Goal: Transaction & Acquisition: Deposit

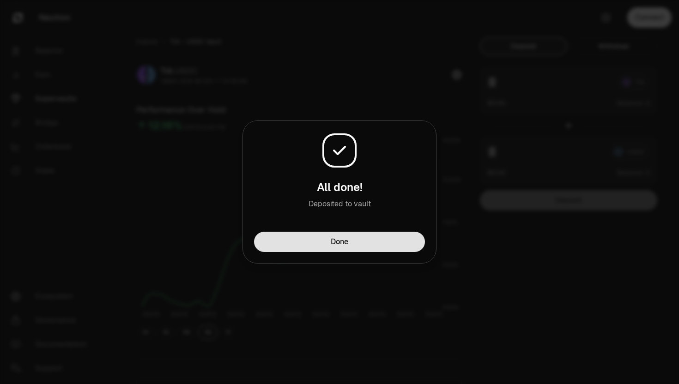
click at [316, 238] on button "Done" at bounding box center [339, 242] width 171 height 20
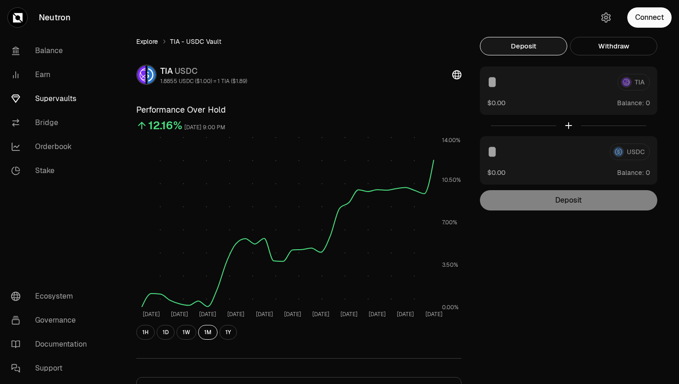
click at [156, 41] on link "Explore" at bounding box center [147, 41] width 22 height 9
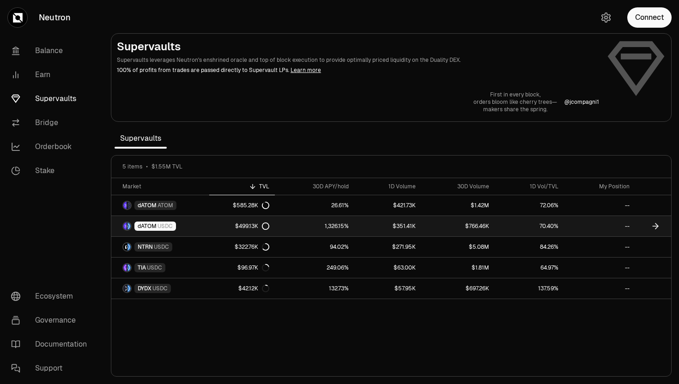
click at [153, 224] on span "dATOM" at bounding box center [147, 226] width 19 height 7
click at [146, 228] on span "dATOM" at bounding box center [147, 226] width 19 height 7
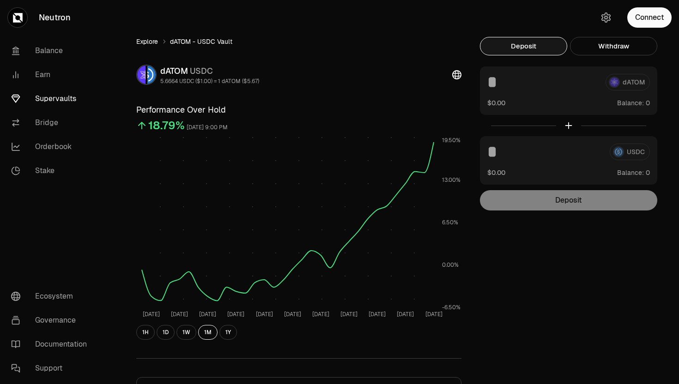
click at [144, 42] on link "Explore" at bounding box center [147, 41] width 22 height 9
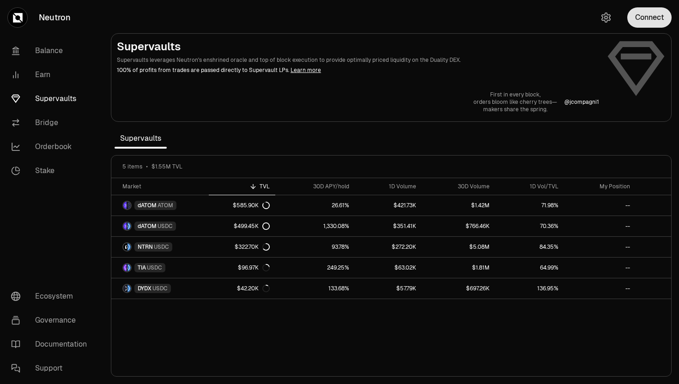
click at [661, 22] on button "Connect" at bounding box center [649, 17] width 44 height 20
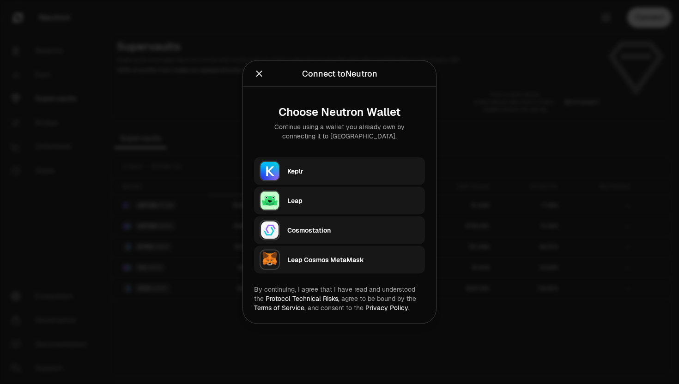
click at [337, 178] on div "Keplr" at bounding box center [356, 171] width 138 height 21
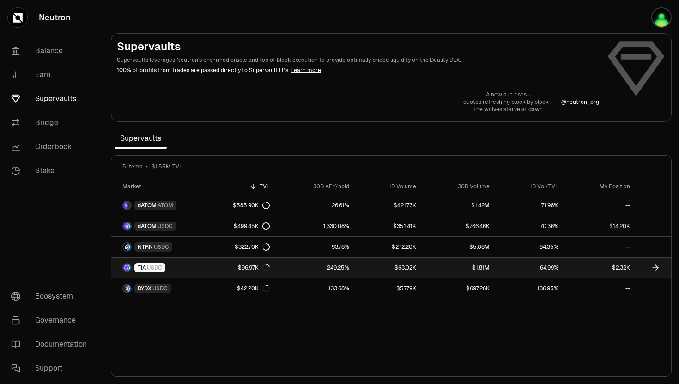
click at [416, 273] on link "$63.02K" at bounding box center [388, 268] width 67 height 20
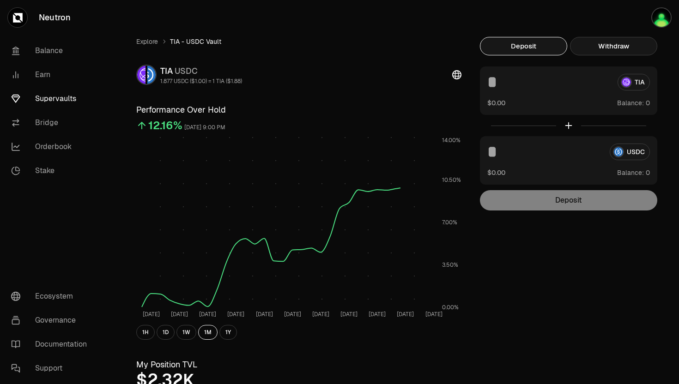
click at [618, 44] on button "Withdraw" at bounding box center [613, 46] width 87 height 18
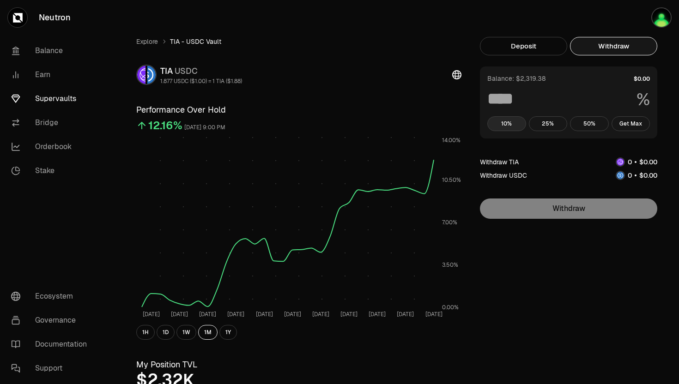
click at [504, 122] on button "10%" at bounding box center [506, 123] width 39 height 15
type input "**"
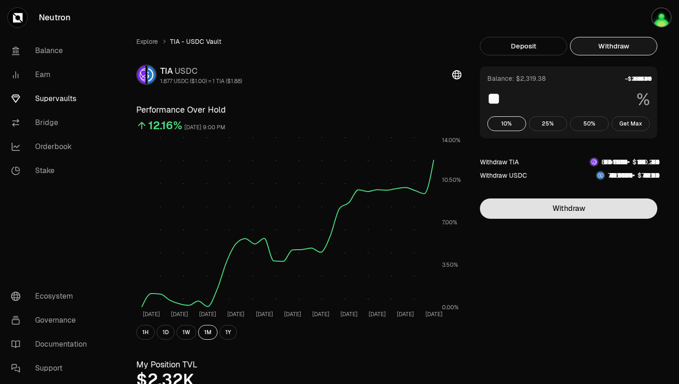
click at [523, 211] on button "Withdraw" at bounding box center [568, 209] width 177 height 20
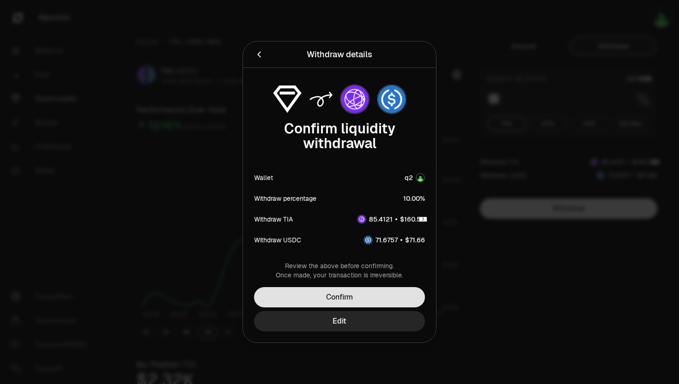
click at [361, 302] on button "Confirm" at bounding box center [339, 297] width 171 height 20
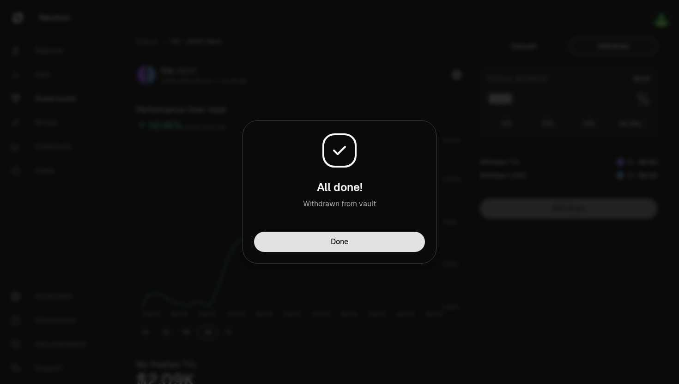
click at [315, 251] on button "Done" at bounding box center [339, 242] width 171 height 20
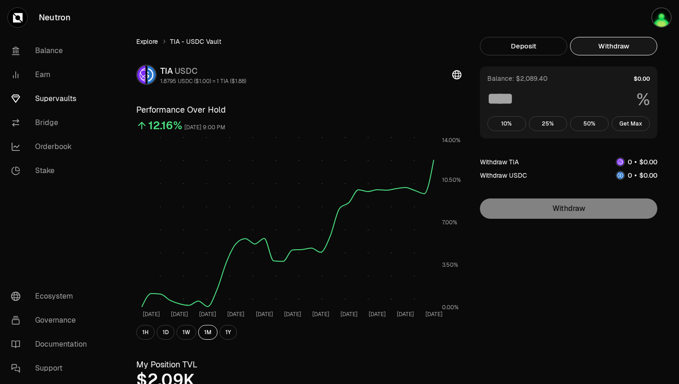
click at [141, 41] on link "Explore" at bounding box center [147, 41] width 22 height 9
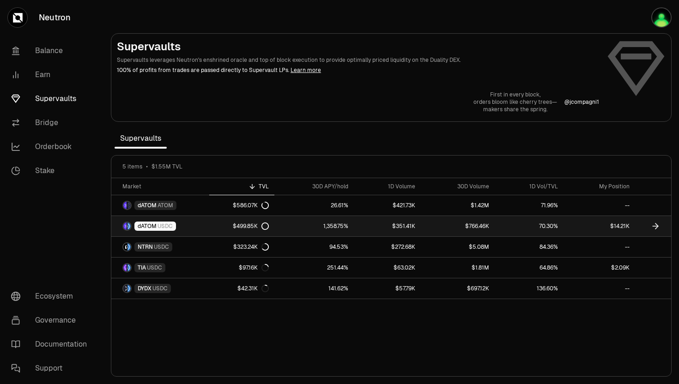
click at [166, 232] on link "dATOM USDC" at bounding box center [160, 226] width 98 height 20
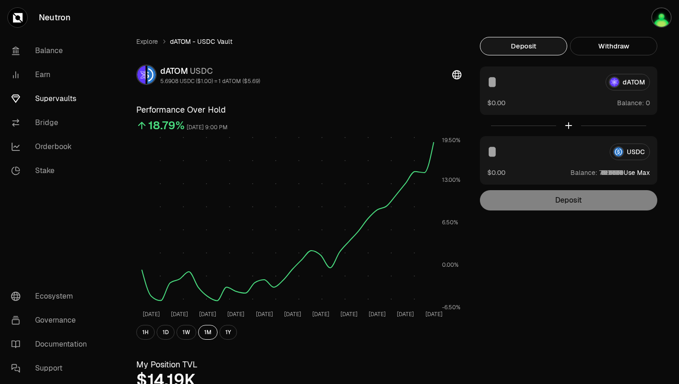
click at [646, 172] on button "Use Max" at bounding box center [636, 172] width 26 height 9
type input "*********"
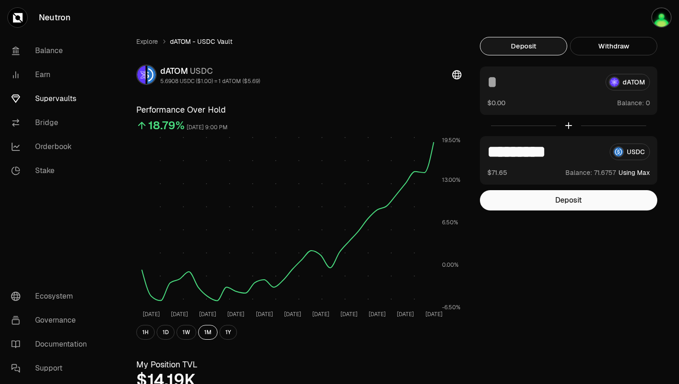
click at [568, 198] on button "Deposit" at bounding box center [568, 200] width 177 height 20
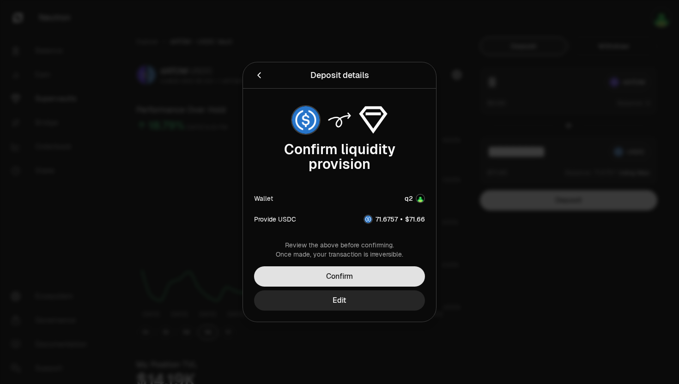
click at [328, 274] on button "Confirm" at bounding box center [339, 276] width 171 height 20
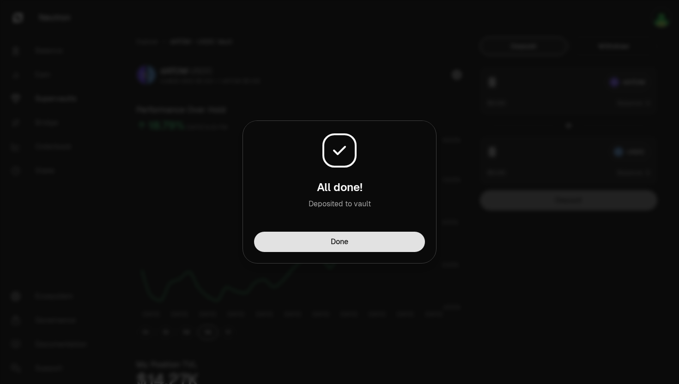
click at [341, 236] on button "Done" at bounding box center [339, 242] width 171 height 20
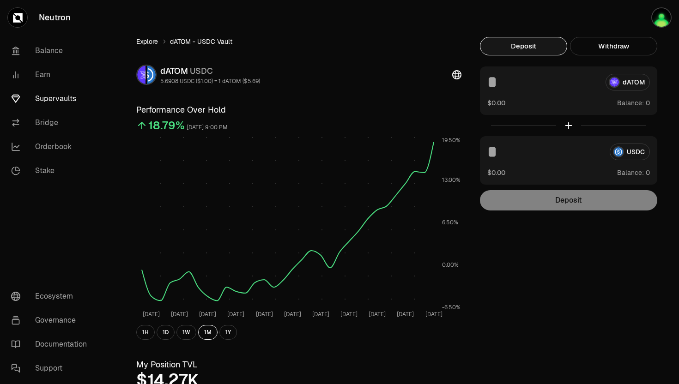
click at [150, 38] on link "Explore" at bounding box center [147, 41] width 22 height 9
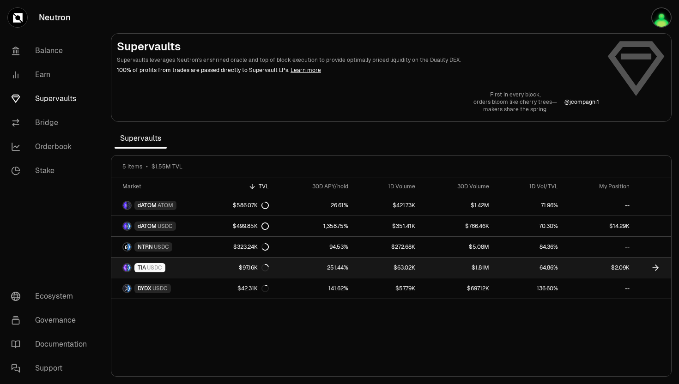
click at [451, 271] on link "$1.81M" at bounding box center [457, 268] width 73 height 20
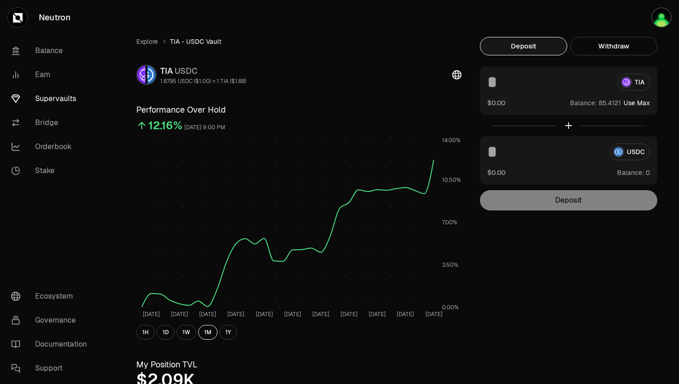
click at [642, 102] on button "Use Max" at bounding box center [636, 102] width 26 height 9
type input "*********"
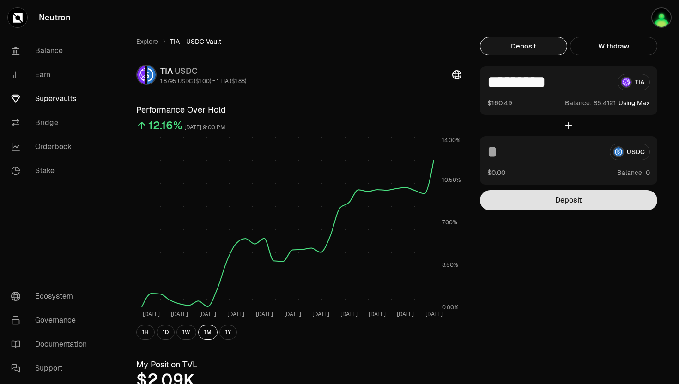
click at [557, 201] on button "Deposit" at bounding box center [568, 200] width 177 height 20
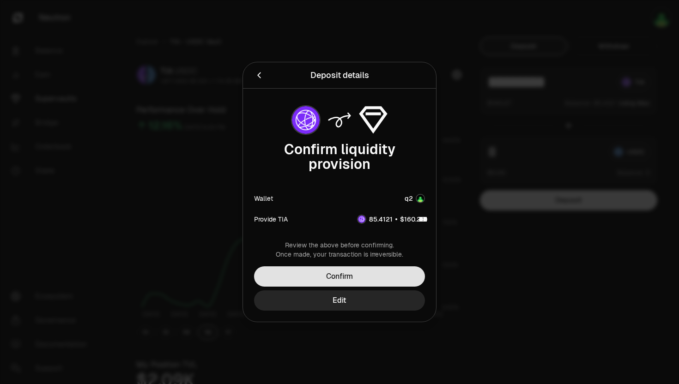
click at [310, 281] on button "Confirm" at bounding box center [339, 276] width 171 height 20
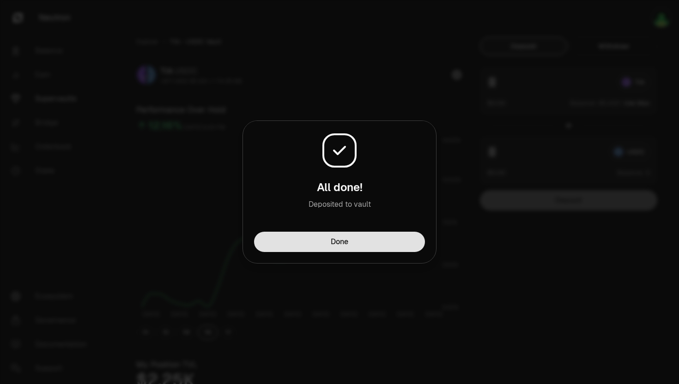
click at [362, 240] on button "Done" at bounding box center [339, 242] width 171 height 20
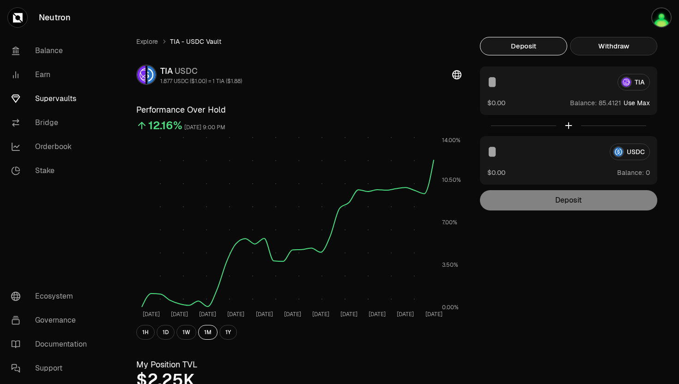
click at [598, 38] on button "Withdraw" at bounding box center [613, 46] width 87 height 18
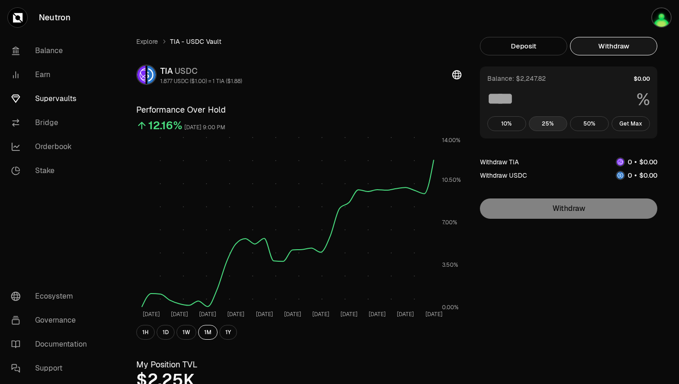
click at [552, 121] on button "25%" at bounding box center [548, 123] width 39 height 15
type input "**"
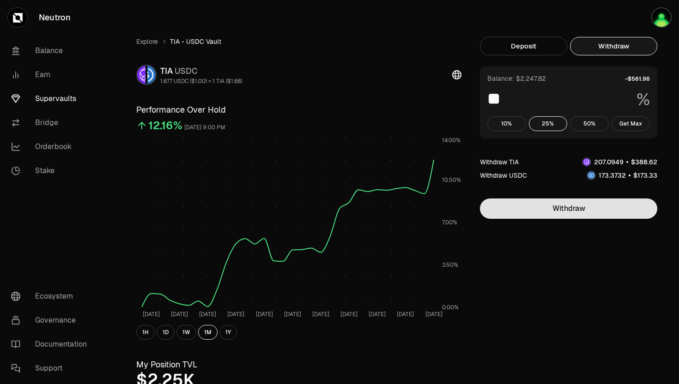
click at [565, 215] on button "Withdraw" at bounding box center [568, 209] width 177 height 20
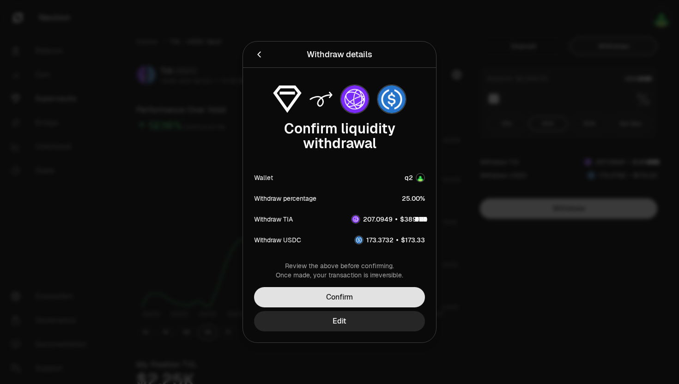
click at [306, 299] on button "Confirm" at bounding box center [339, 297] width 171 height 20
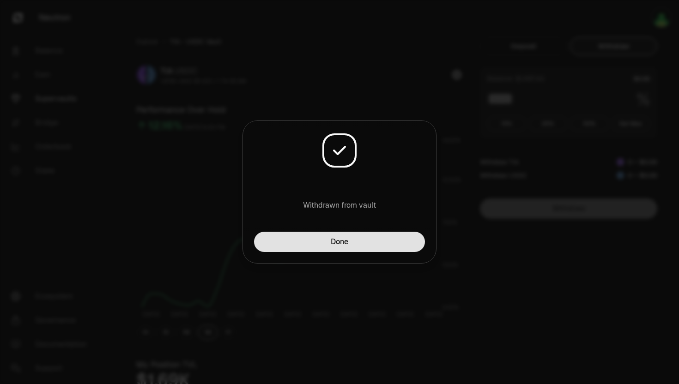
click at [329, 244] on button "Done" at bounding box center [339, 242] width 171 height 20
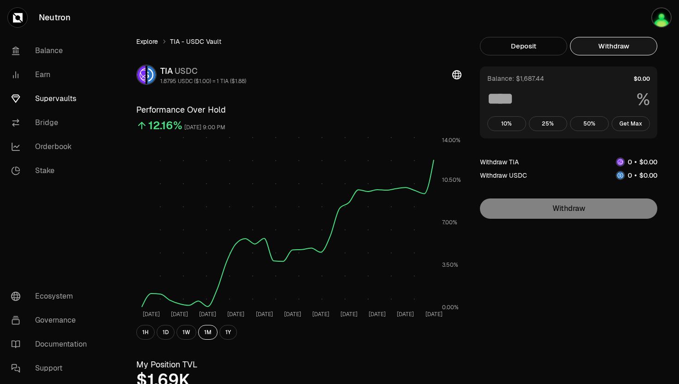
click at [148, 46] on link "Explore" at bounding box center [147, 41] width 22 height 9
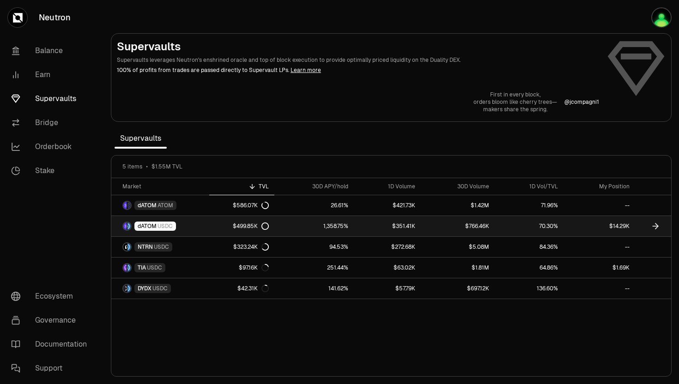
click at [145, 229] on span "dATOM" at bounding box center [147, 226] width 19 height 7
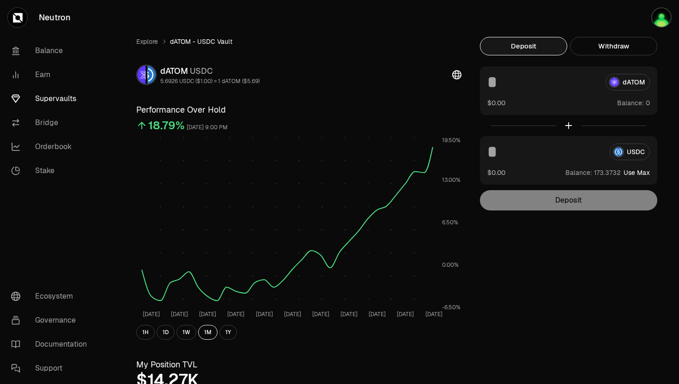
click at [637, 173] on button "Use Max" at bounding box center [636, 172] width 26 height 9
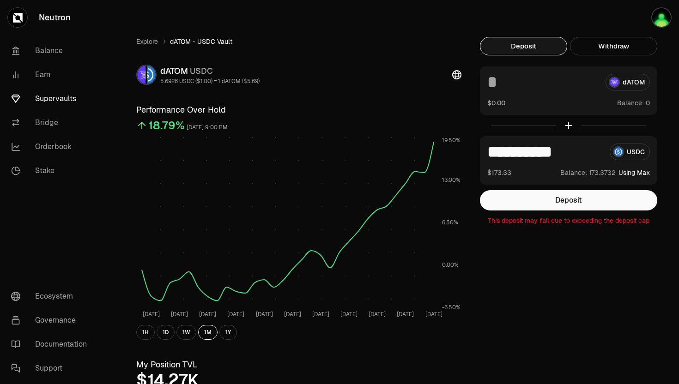
drag, startPoint x: 499, startPoint y: 151, endPoint x: 572, endPoint y: 153, distance: 73.0
click at [572, 153] on input "**********" at bounding box center [544, 152] width 115 height 17
type input "*"
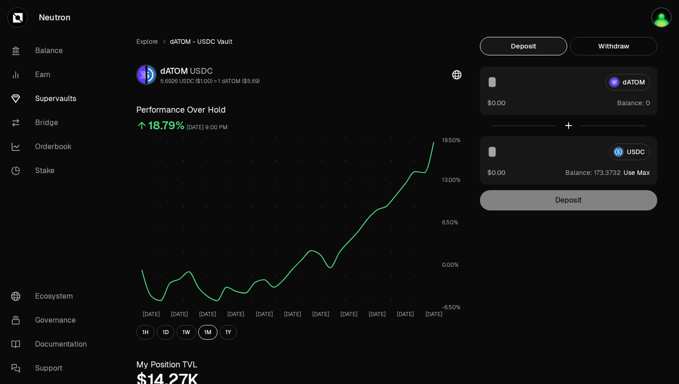
type input "*"
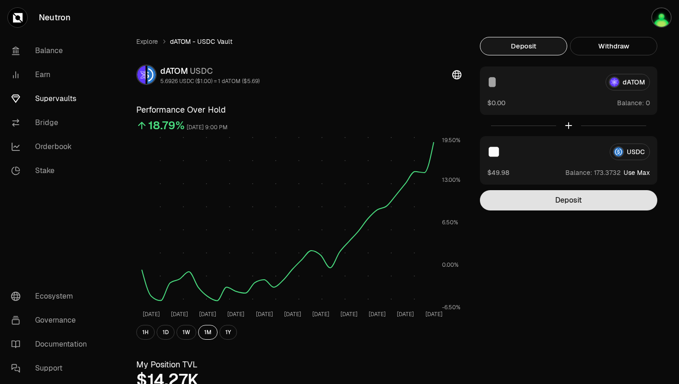
type input "**"
click at [560, 202] on button "Deposit" at bounding box center [568, 200] width 177 height 20
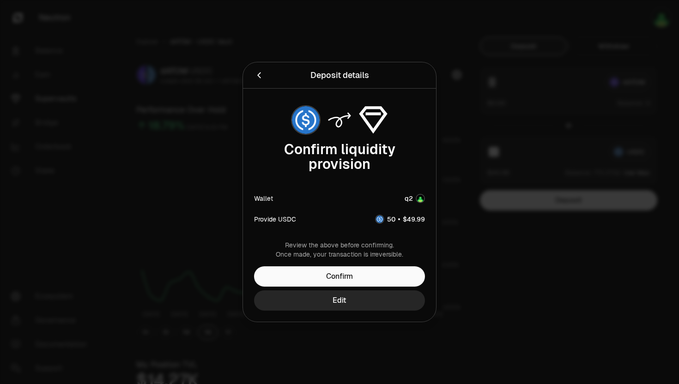
click at [367, 259] on div "Review the above before confirming. Once made, your transaction is irreversible…" at bounding box center [339, 281] width 193 height 81
click at [362, 263] on div "Review the above before confirming. Once made, your transaction is irreversible…" at bounding box center [339, 281] width 193 height 81
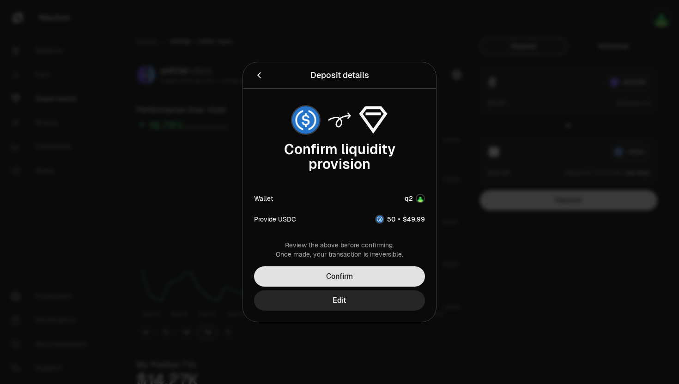
click at [349, 275] on button "Confirm" at bounding box center [339, 276] width 171 height 20
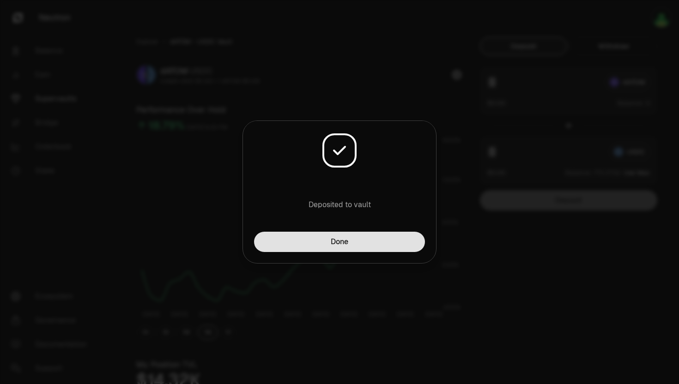
click at [337, 244] on button "Done" at bounding box center [339, 242] width 171 height 20
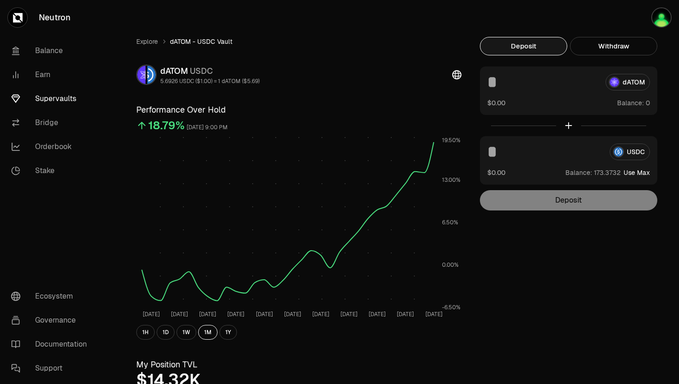
click at [530, 152] on input at bounding box center [544, 152] width 115 height 17
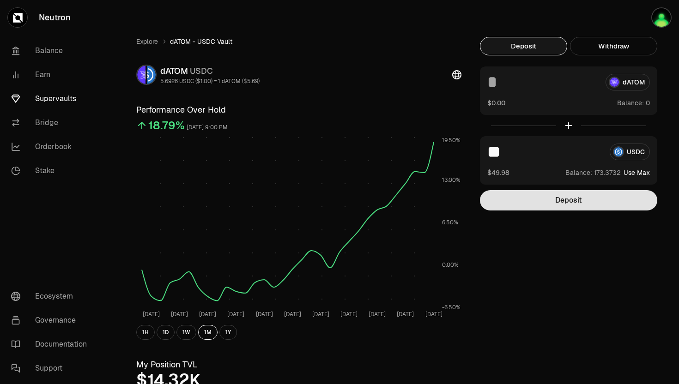
type input "**"
click at [516, 190] on button "Deposit" at bounding box center [568, 200] width 177 height 20
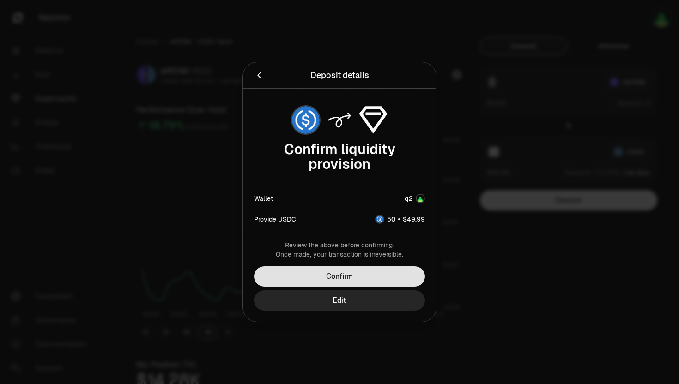
click at [351, 274] on button "Confirm" at bounding box center [339, 276] width 171 height 20
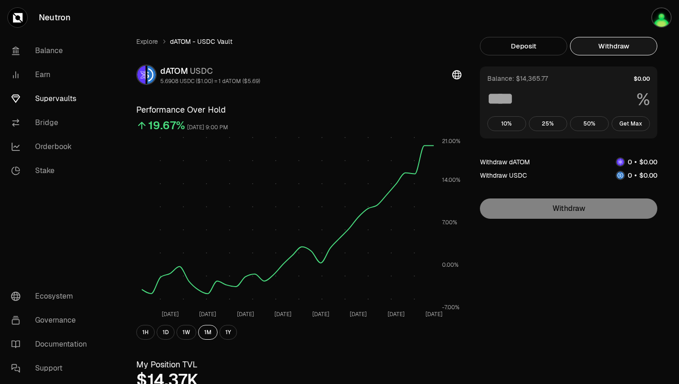
click at [595, 39] on button "Withdraw" at bounding box center [613, 46] width 87 height 18
click at [634, 129] on button "Get Max" at bounding box center [630, 123] width 39 height 15
type input "***"
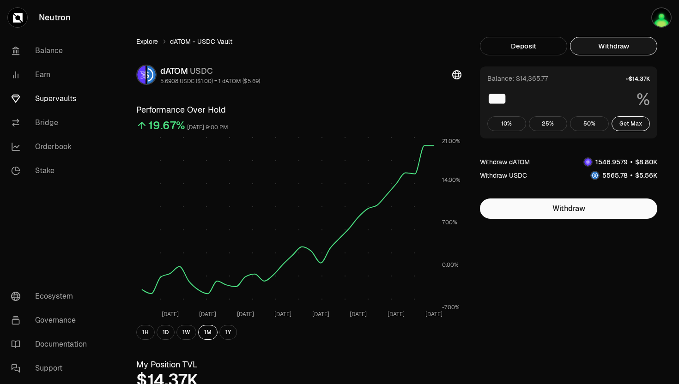
click at [153, 40] on link "Explore" at bounding box center [147, 41] width 22 height 9
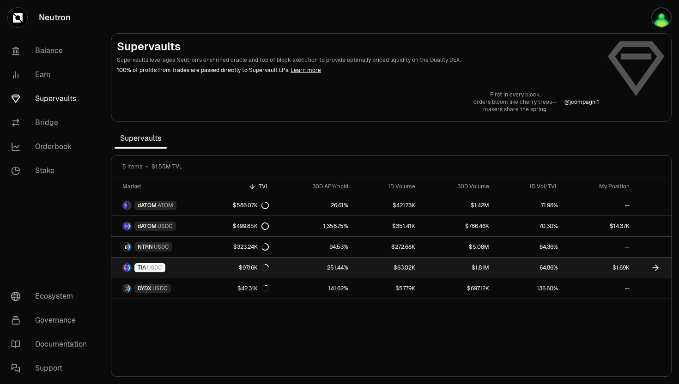
click at [157, 271] on span "USDC" at bounding box center [154, 267] width 15 height 7
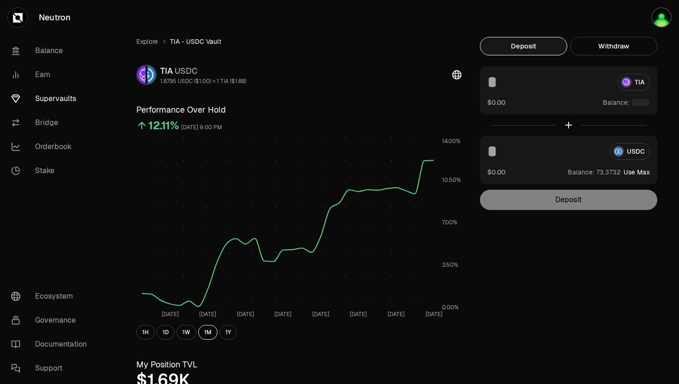
click at [538, 98] on div "$0.00 Balance:" at bounding box center [568, 102] width 163 height 9
click at [638, 173] on button "Use Max" at bounding box center [636, 172] width 26 height 9
type input "*********"
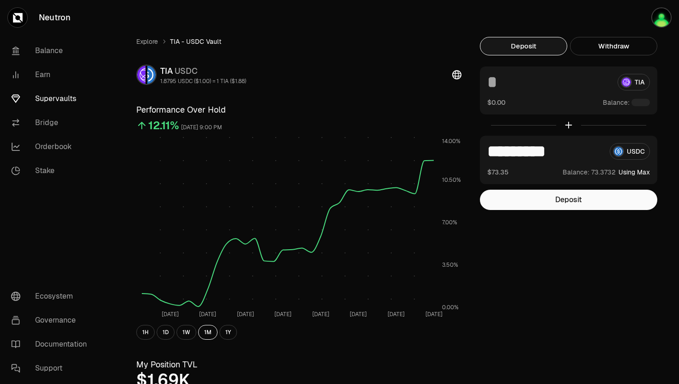
click at [634, 103] on div at bounding box center [640, 102] width 18 height 7
